Goal: Check status: Check status

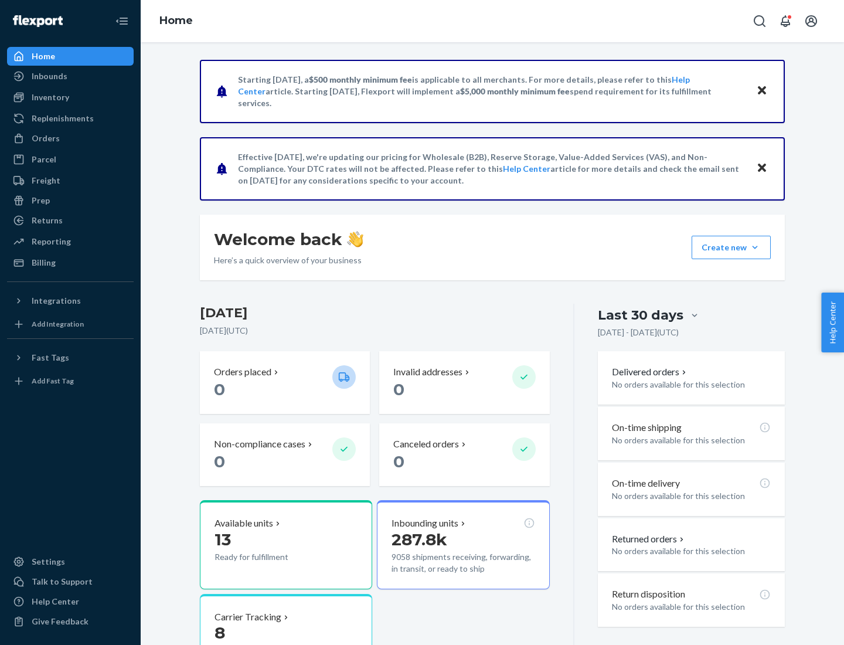
click at [755, 247] on button "Create new Create new inbound Create new order Create new product" at bounding box center [731, 247] width 79 height 23
click at [49, 76] on div "Inbounds" at bounding box center [50, 76] width 36 height 12
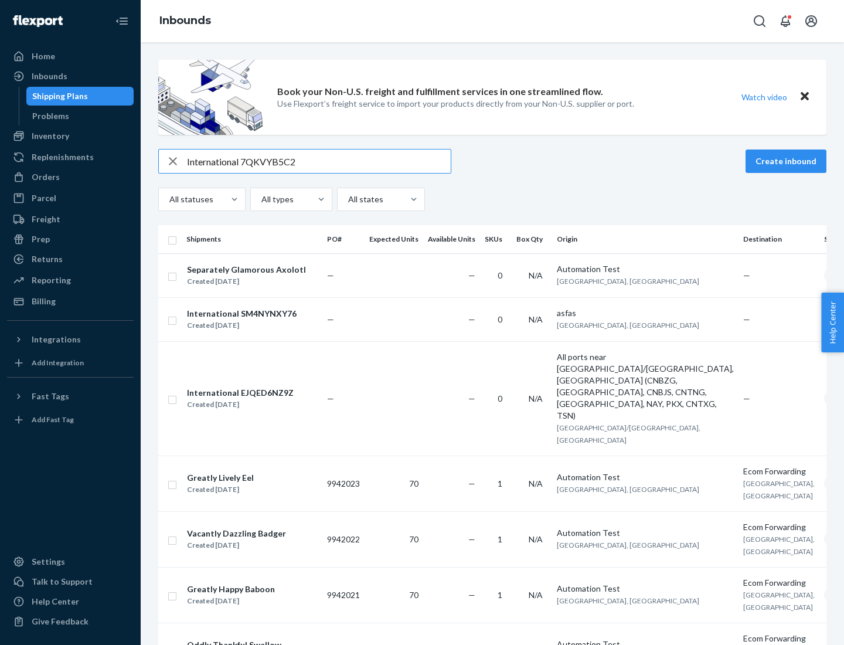
type input "International 7QKVYB5C29"
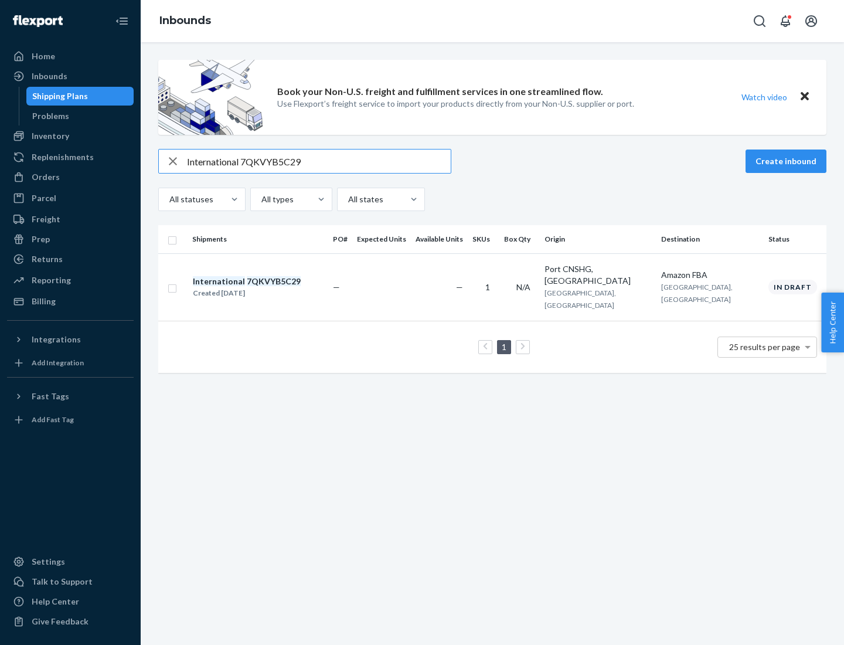
click at [267, 287] on div "Created [DATE]" at bounding box center [247, 293] width 108 height 12
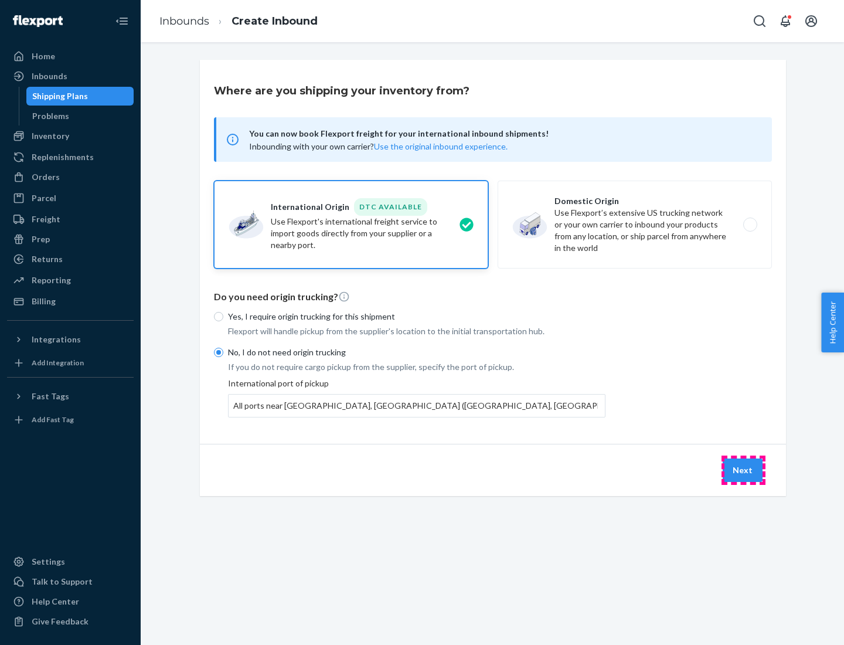
click at [743, 470] on button "Next" at bounding box center [743, 469] width 40 height 23
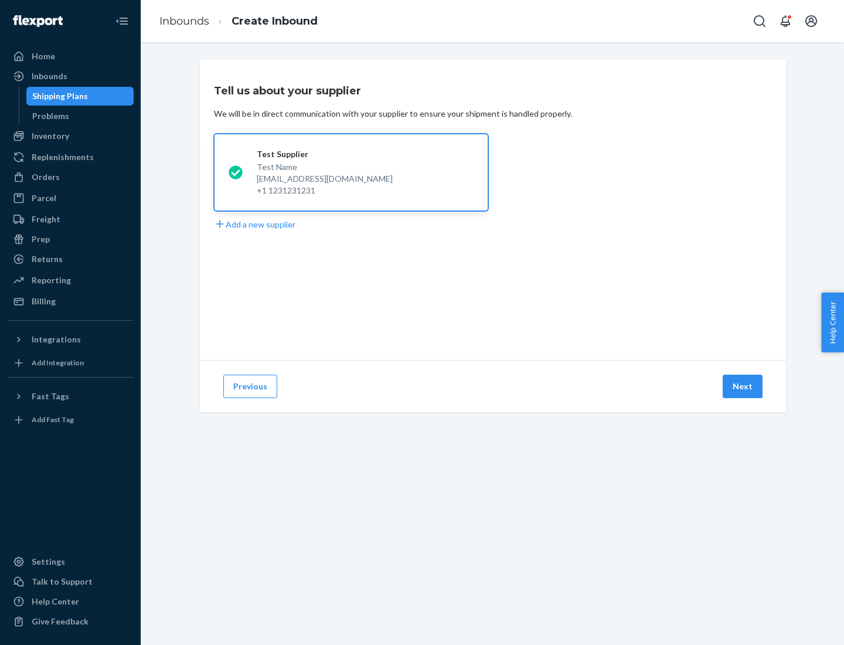
click at [743, 386] on button "Next" at bounding box center [743, 386] width 40 height 23
